Goal: Information Seeking & Learning: Learn about a topic

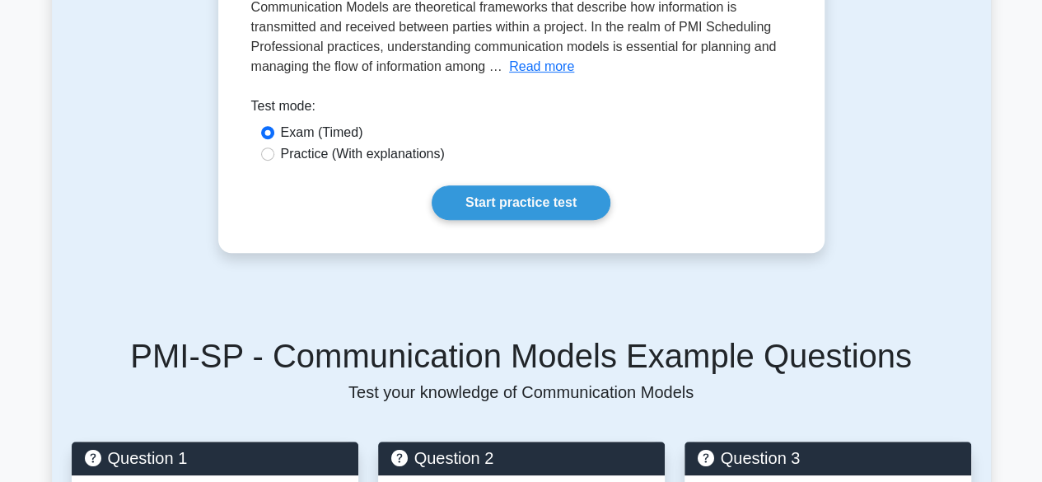
click at [274, 164] on div "Practice (With explanations)" at bounding box center [521, 154] width 521 height 20
click at [269, 161] on input "Practice (With explanations)" at bounding box center [267, 153] width 13 height 13
radio input "true"
click at [532, 77] on button "Read more" at bounding box center [541, 67] width 65 height 20
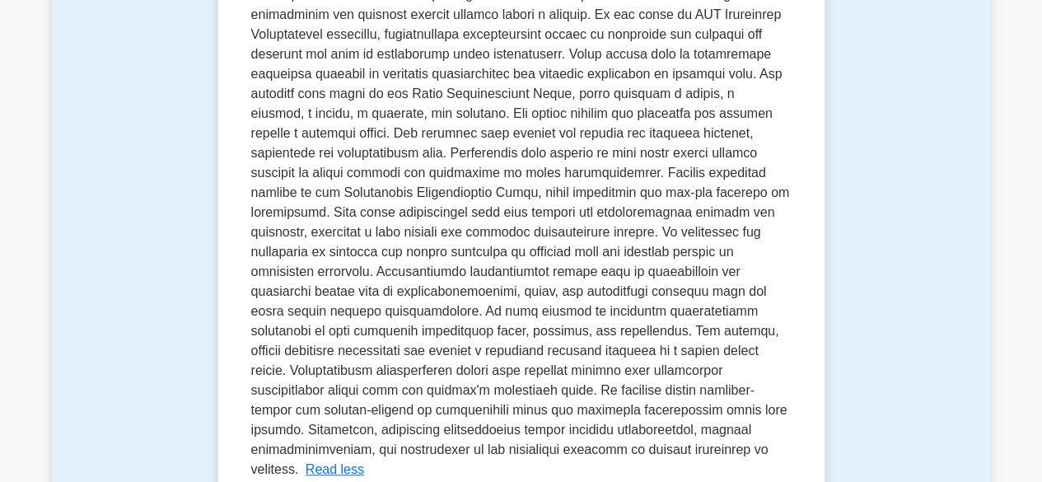
scroll to position [293, 0]
drag, startPoint x: 938, startPoint y: 284, endPoint x: 832, endPoint y: 327, distance: 113.8
drag, startPoint x: 832, startPoint y: 327, endPoint x: 947, endPoint y: 217, distance: 159.7
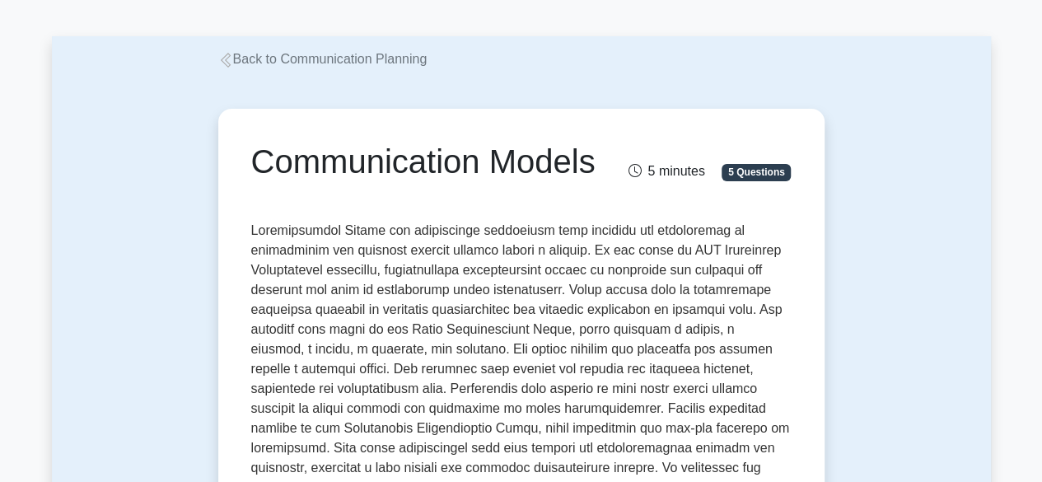
scroll to position [57, 0]
click at [341, 62] on link "Back to Communication Planning" at bounding box center [322, 58] width 209 height 14
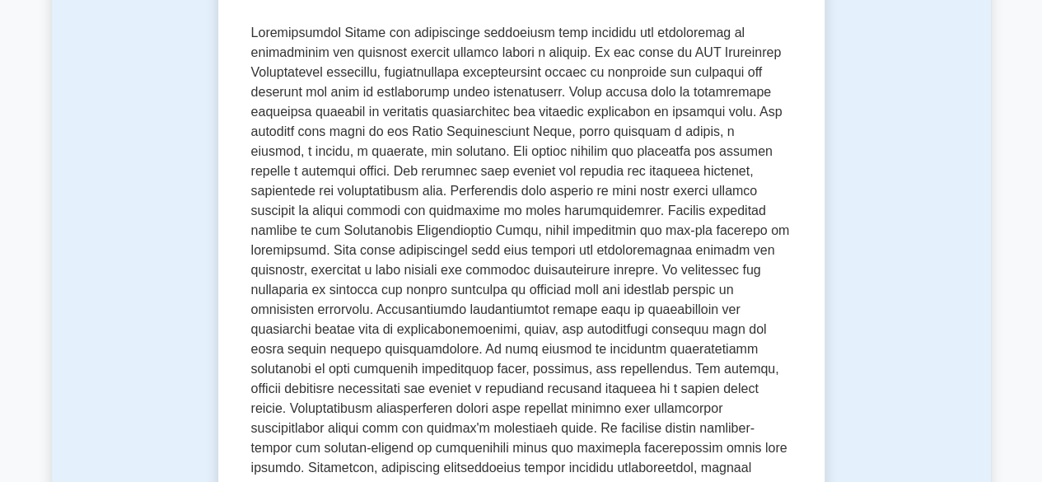
scroll to position [271, 0]
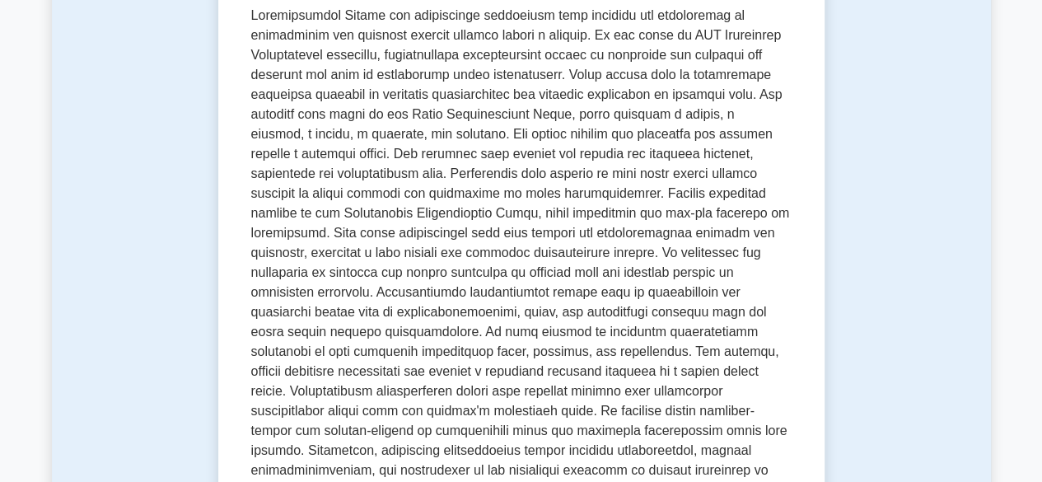
drag, startPoint x: 348, startPoint y: 342, endPoint x: 885, endPoint y: 426, distance: 543.7
drag, startPoint x: 885, startPoint y: 426, endPoint x: 903, endPoint y: 325, distance: 102.9
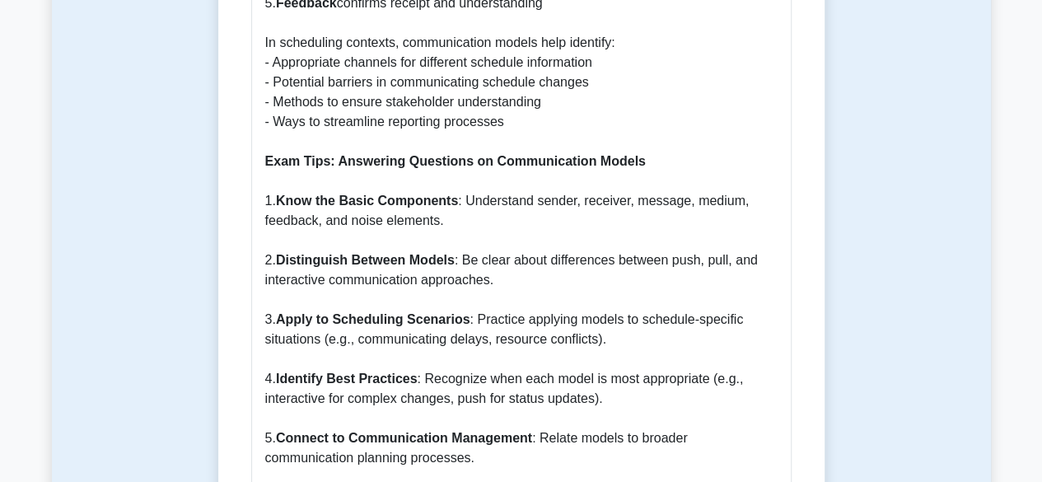
scroll to position [1645, 0]
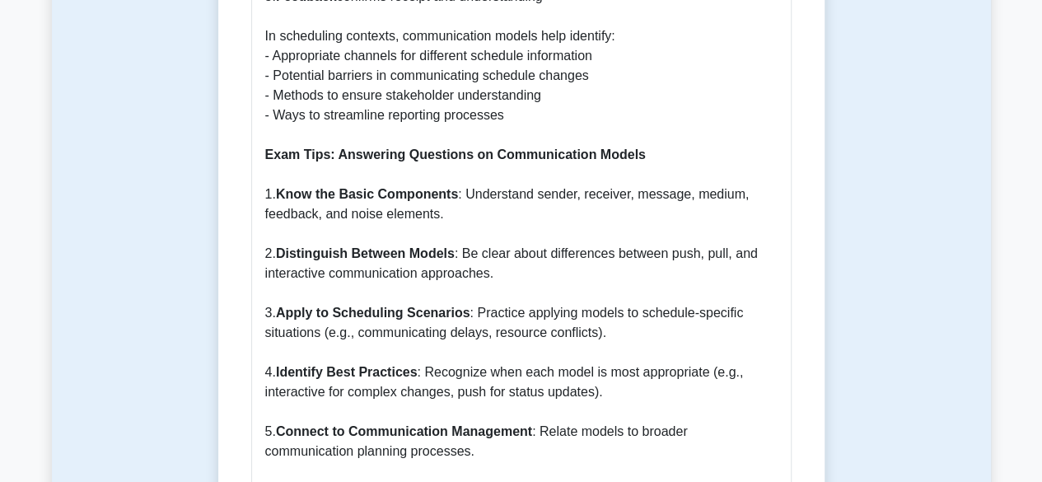
click at [710, 377] on p "Why Communication Models are Important Communication models are vital in projec…" at bounding box center [521, 16] width 512 height 1641
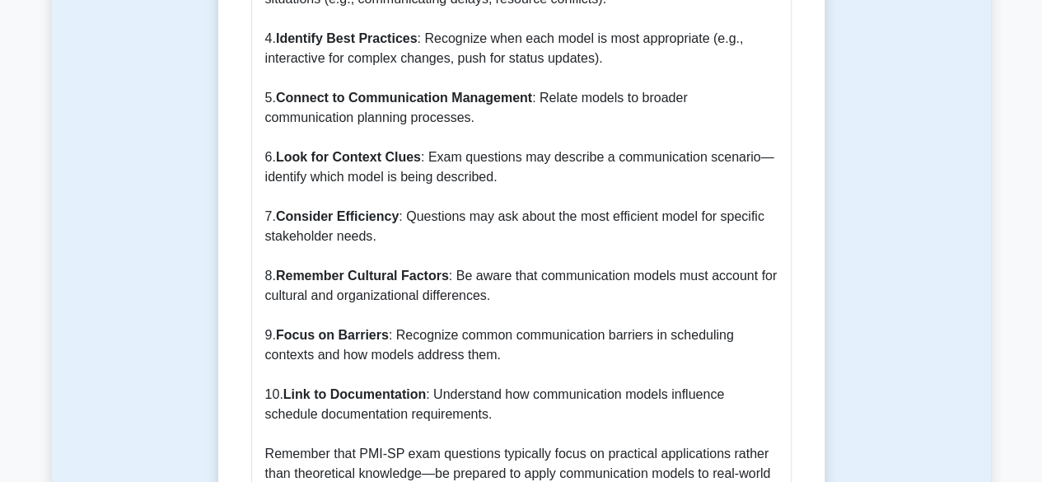
scroll to position [1980, 0]
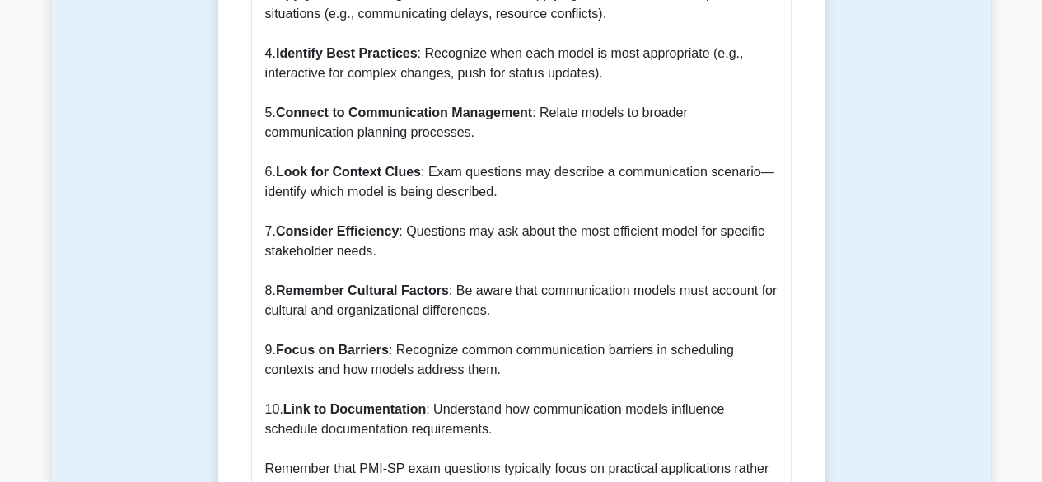
scroll to position [1967, 0]
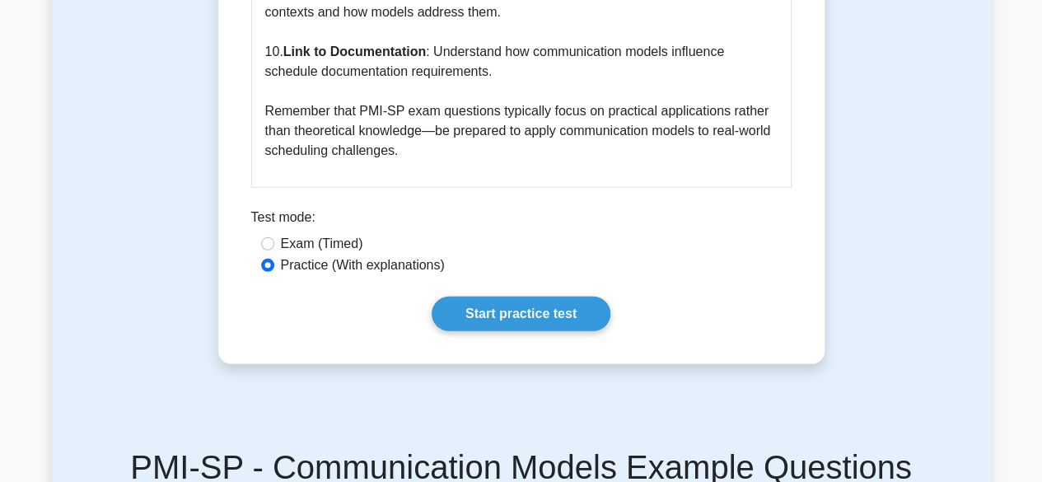
scroll to position [2340, 0]
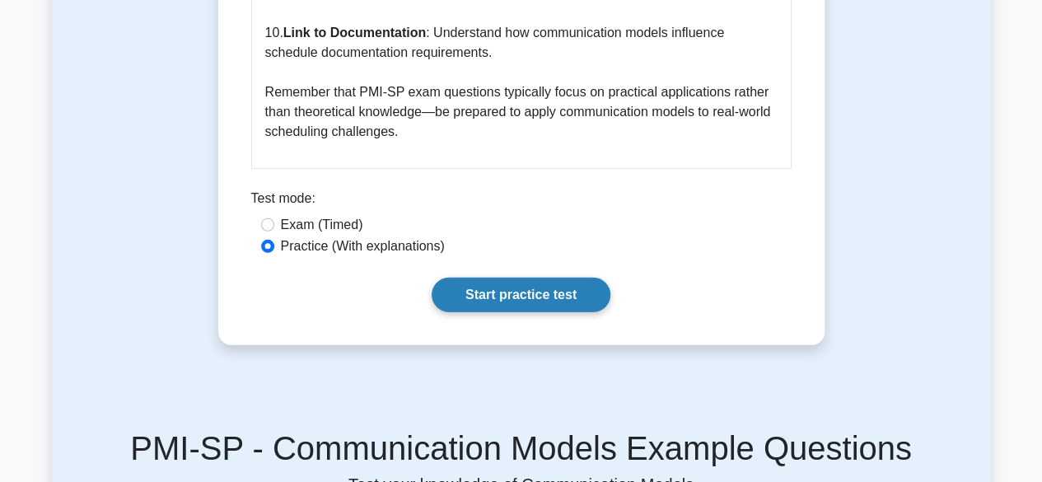
click at [531, 312] on link "Start practice test" at bounding box center [521, 295] width 179 height 35
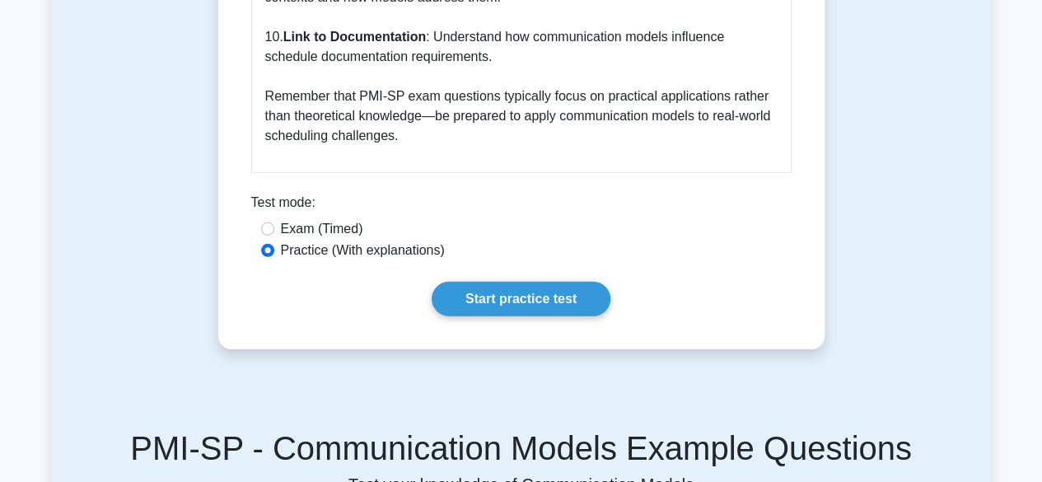
scroll to position [2228, 0]
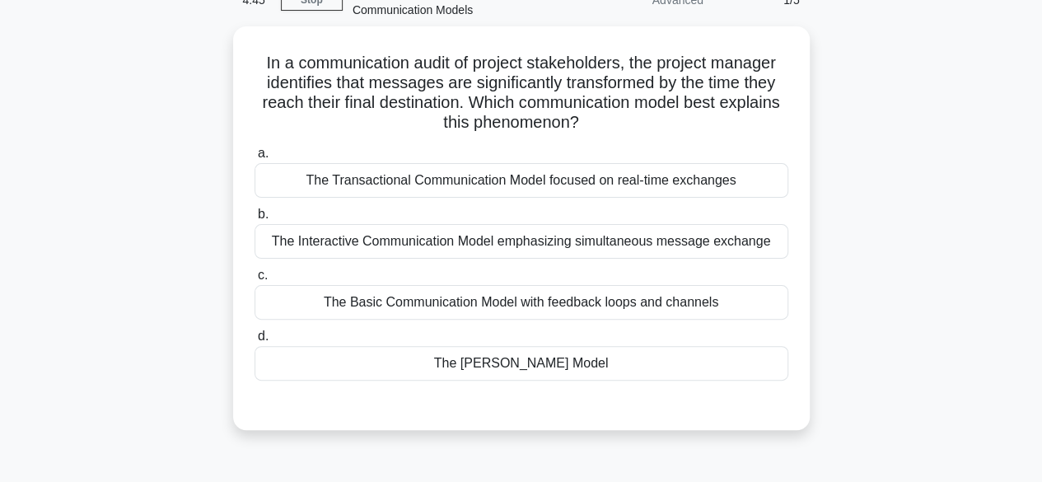
scroll to position [91, 0]
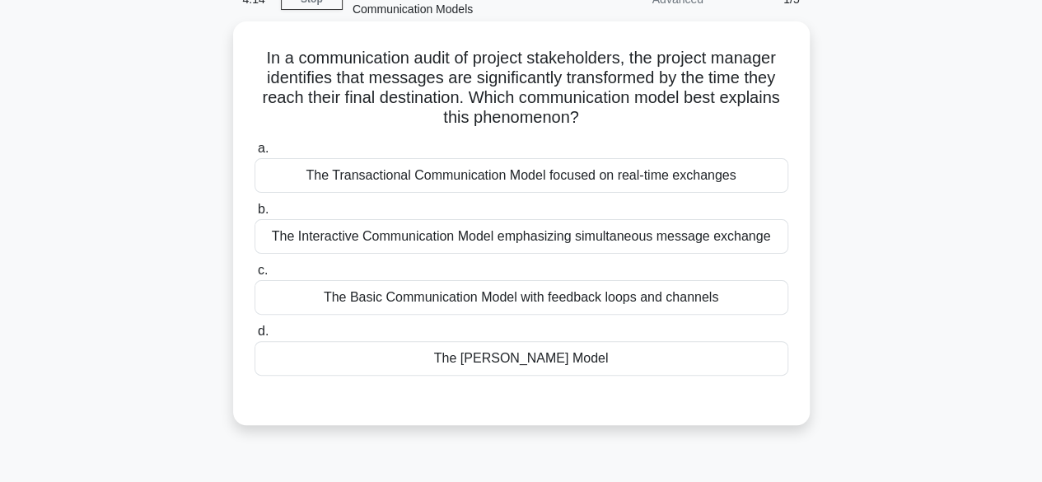
click at [584, 304] on div "The Basic Communication Model with feedback loops and channels" at bounding box center [522, 297] width 534 height 35
click at [255, 276] on input "c. The Basic Communication Model with feedback loops and channels" at bounding box center [255, 270] width 0 height 11
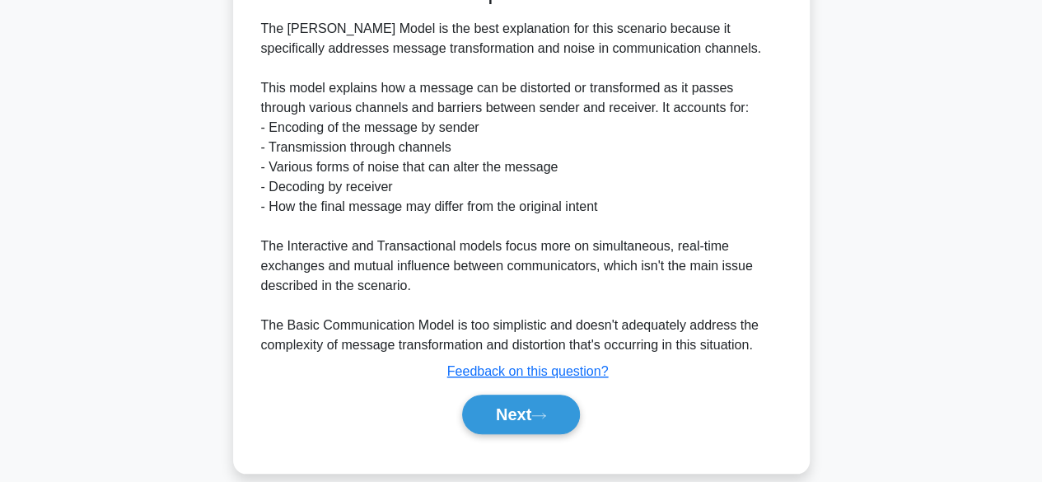
scroll to position [534, 0]
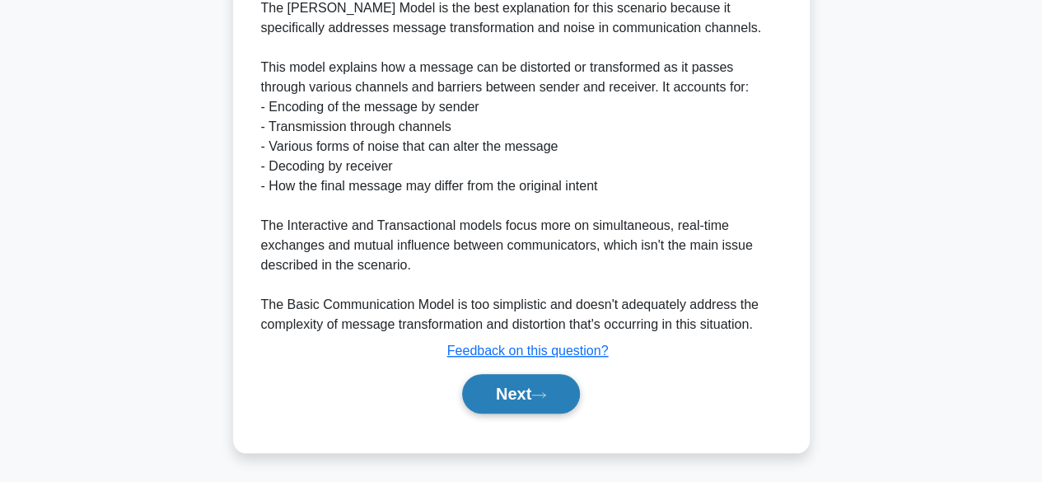
click at [496, 390] on button "Next" at bounding box center [521, 394] width 118 height 40
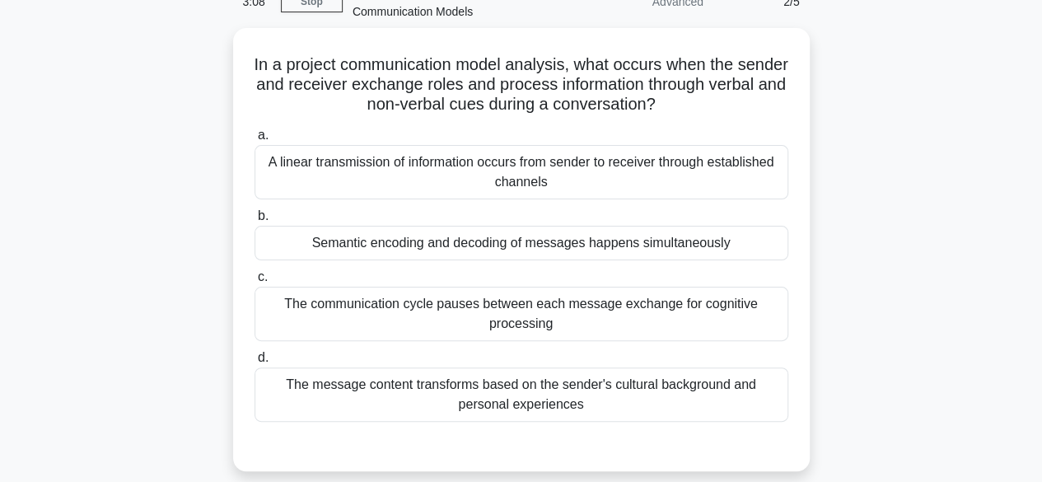
scroll to position [89, 0]
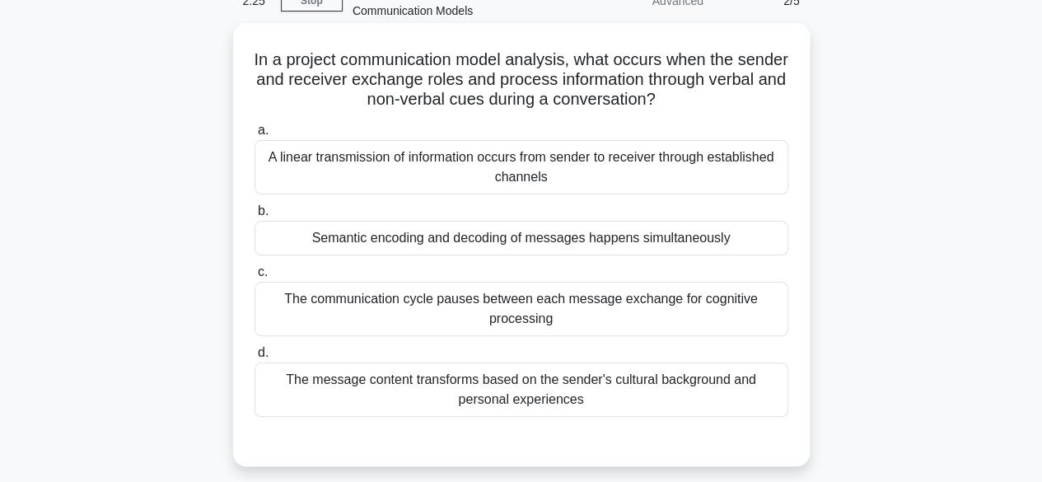
click at [697, 312] on div "The communication cycle pauses between each message exchange for cognitive proc…" at bounding box center [522, 309] width 534 height 54
click at [255, 278] on input "c. The communication cycle pauses between each message exchange for cognitive p…" at bounding box center [255, 272] width 0 height 11
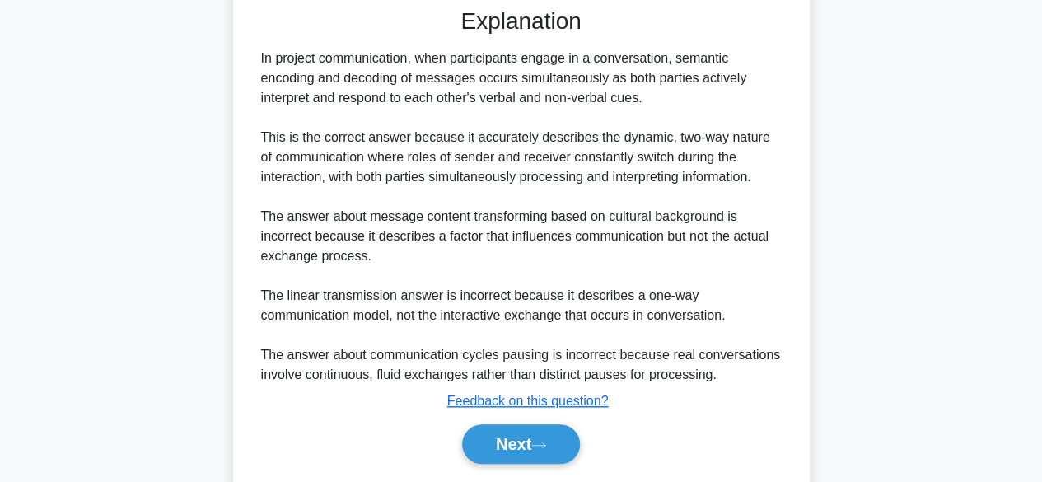
scroll to position [527, 0]
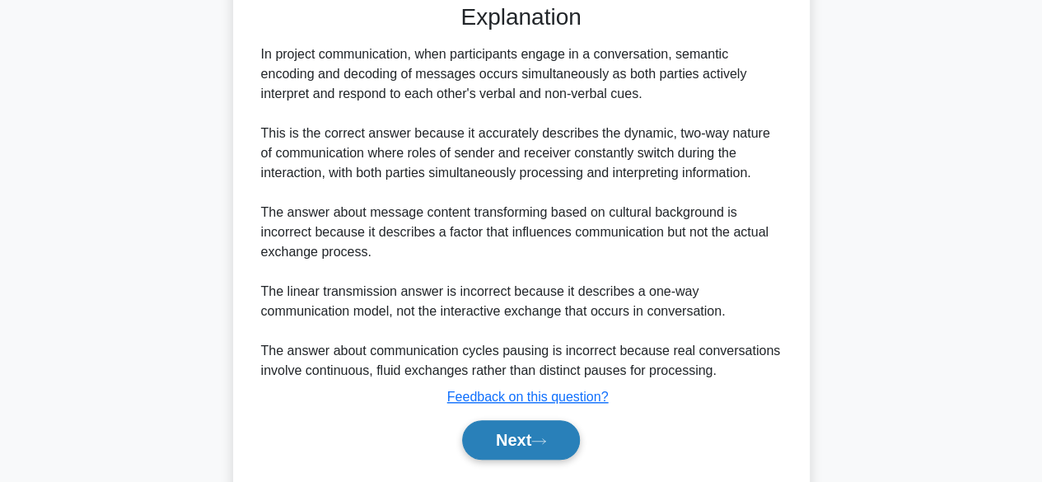
click at [538, 437] on icon at bounding box center [538, 441] width 15 height 9
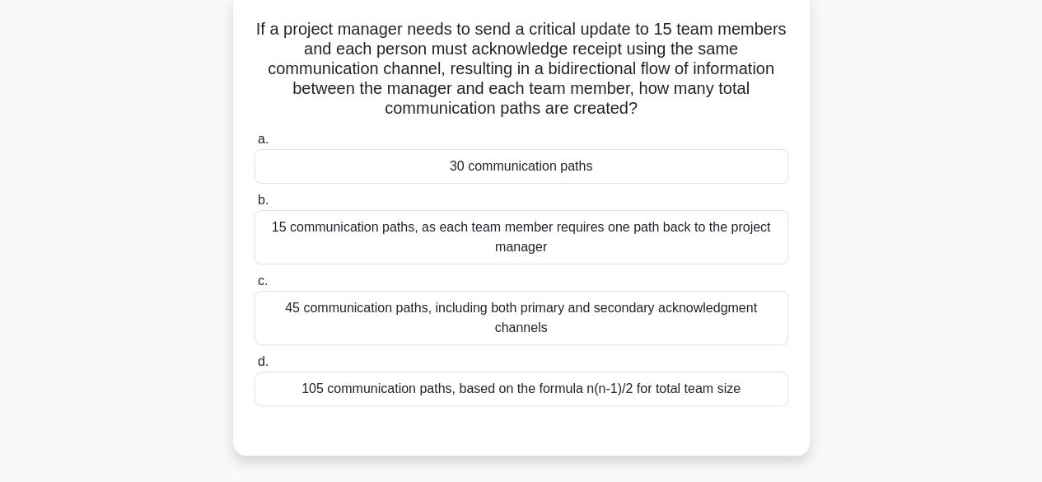
scroll to position [124, 0]
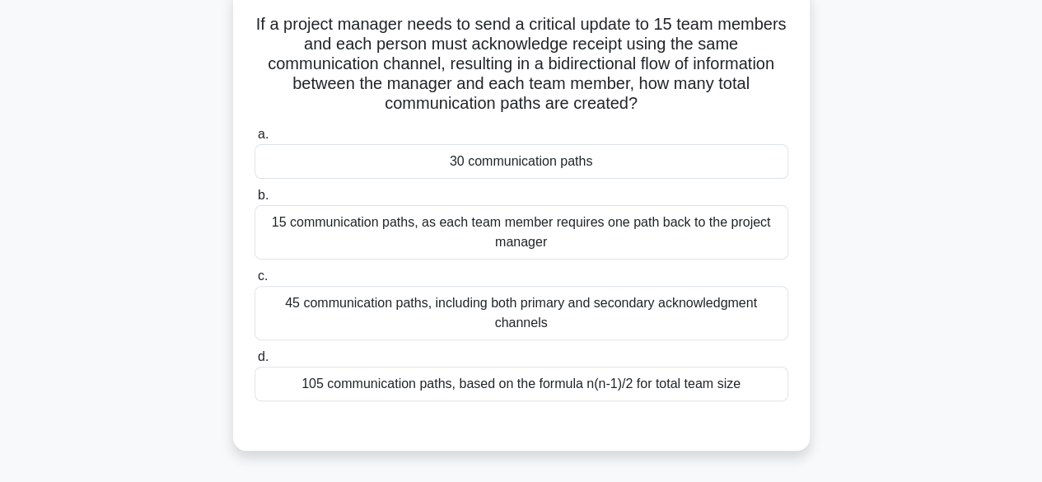
click at [498, 299] on div "45 communication paths, including both primary and secondary acknowledgment cha…" at bounding box center [522, 313] width 534 height 54
click at [255, 282] on input "c. 45 communication paths, including both primary and secondary acknowledgment …" at bounding box center [255, 276] width 0 height 11
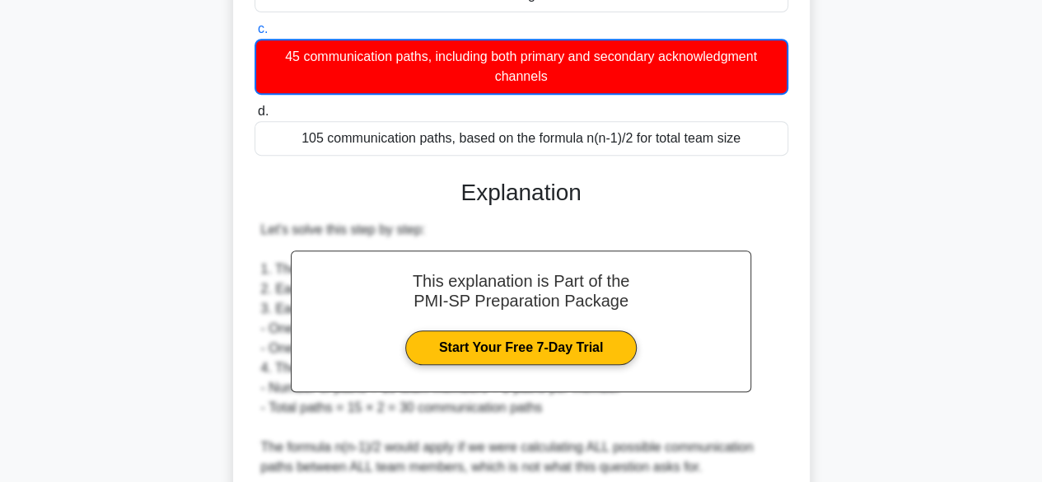
scroll to position [593, 0]
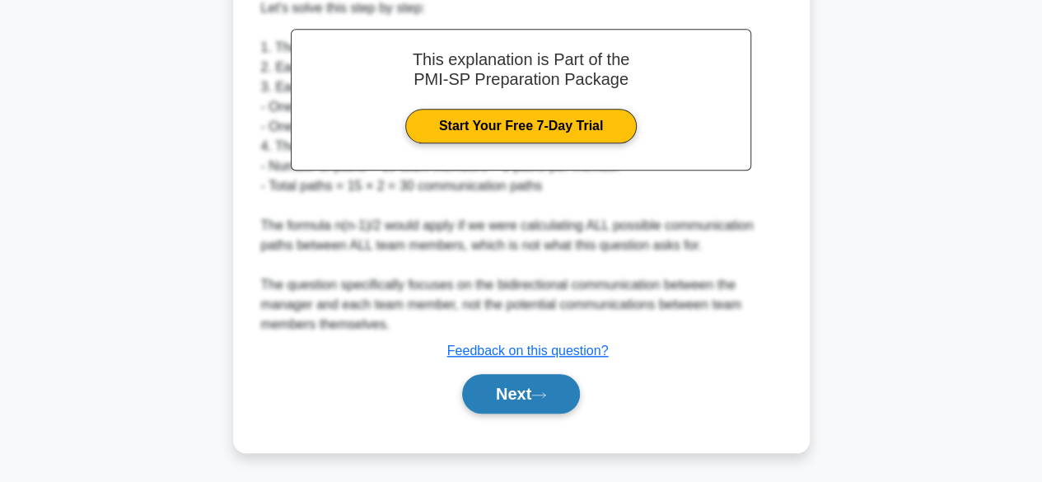
click at [522, 383] on button "Next" at bounding box center [521, 394] width 118 height 40
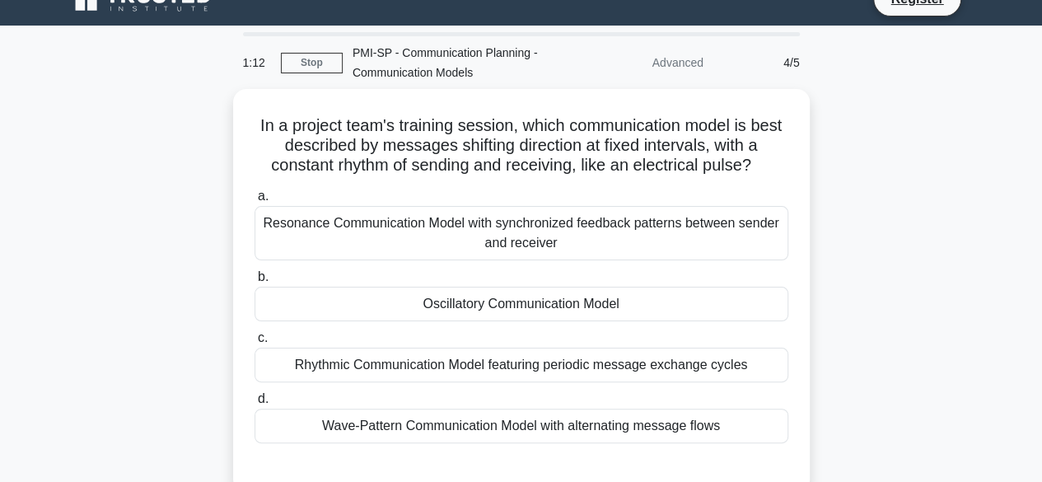
scroll to position [33, 0]
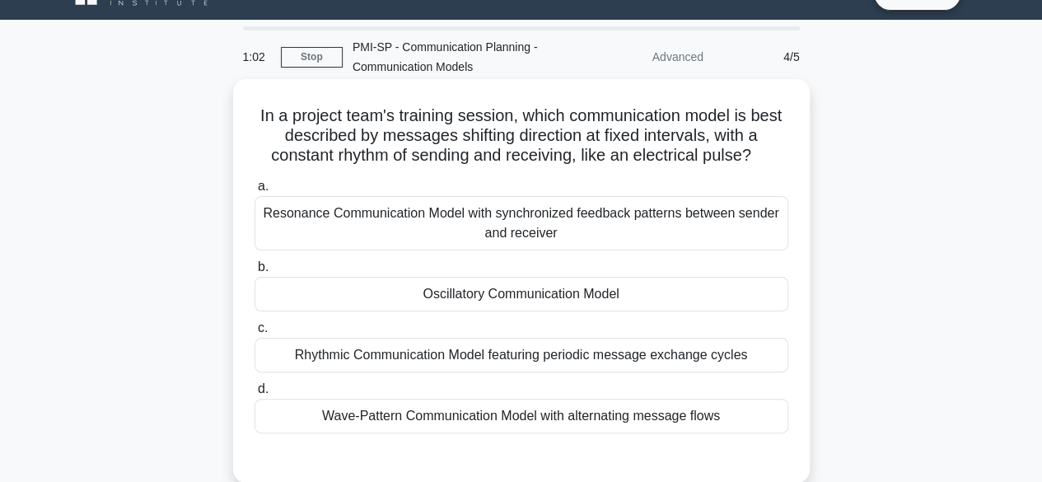
click at [472, 362] on div "Rhythmic Communication Model featuring periodic message exchange cycles" at bounding box center [522, 355] width 534 height 35
click at [255, 334] on input "c. Rhythmic Communication Model featuring periodic message exchange cycles" at bounding box center [255, 328] width 0 height 11
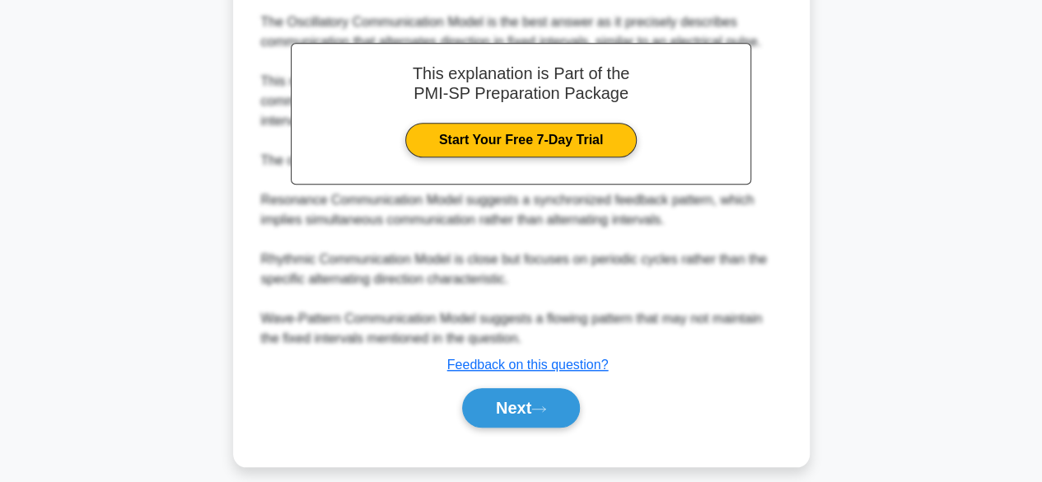
scroll to position [534, 0]
